Goal: Information Seeking & Learning: Learn about a topic

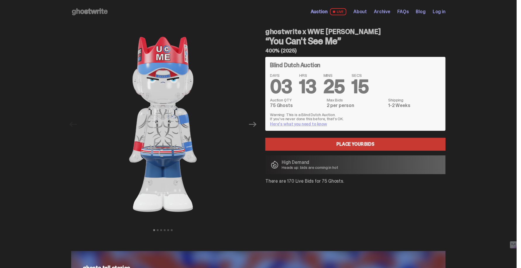
click at [96, 11] on use at bounding box center [90, 11] width 36 height 7
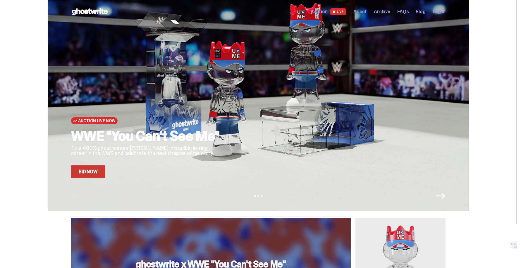
click at [366, 12] on span "About" at bounding box center [360, 11] width 13 height 5
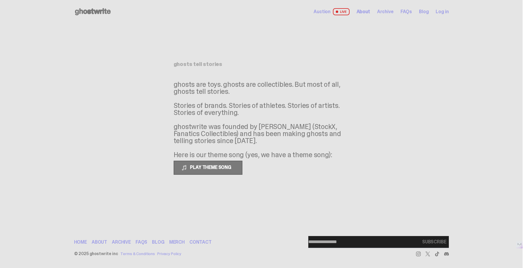
click at [405, 10] on span "FAQs" at bounding box center [405, 11] width 11 height 5
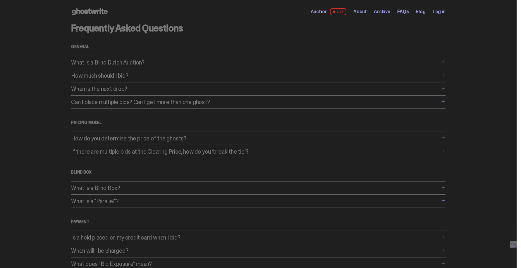
click at [244, 60] on p "What is a Blind Dutch Auction?" at bounding box center [255, 62] width 369 height 6
